Goal: Transaction & Acquisition: Register for event/course

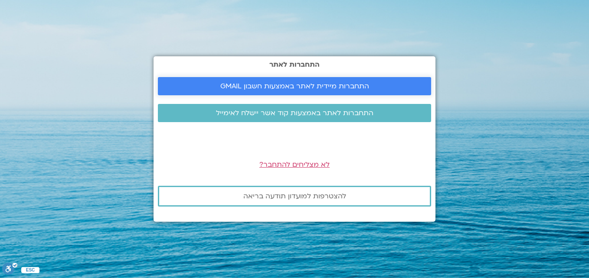
click at [274, 80] on link "התחברות מיידית לאתר באמצעות חשבון GMAIL" at bounding box center [294, 86] width 273 height 18
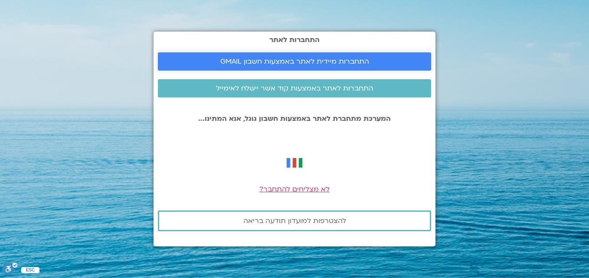
click at [359, 54] on link "התחברות מיידית לאתר באמצעות חשבון GMAIL" at bounding box center [294, 61] width 273 height 18
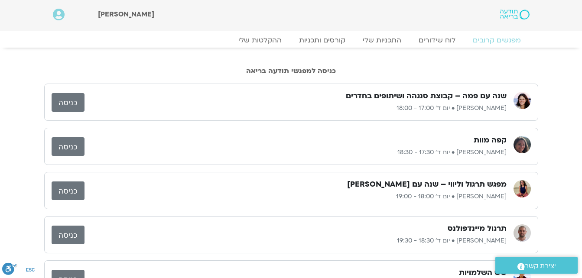
scroll to position [43, 0]
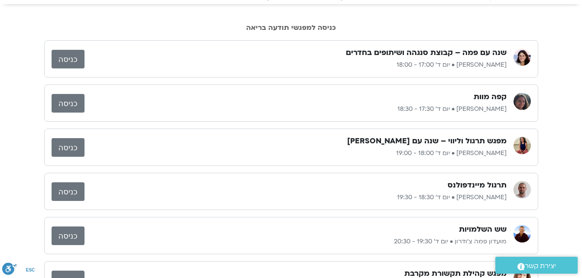
click at [76, 55] on link "כניסה" at bounding box center [68, 59] width 33 height 19
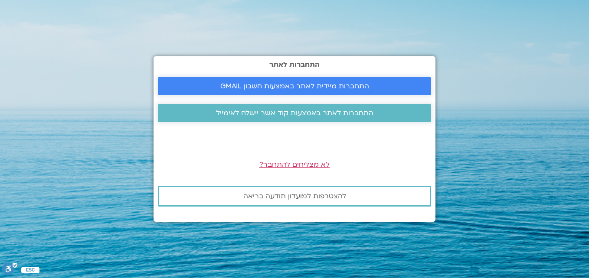
click at [344, 85] on span "התחברות מיידית לאתר באמצעות חשבון GMAIL" at bounding box center [294, 86] width 149 height 8
